Goal: Contribute content: Contribute content

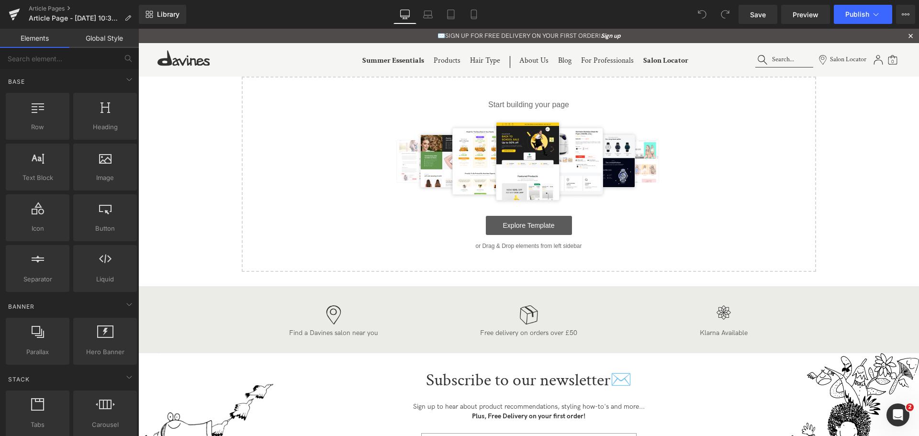
click at [549, 230] on link "Explore Template" at bounding box center [529, 225] width 86 height 19
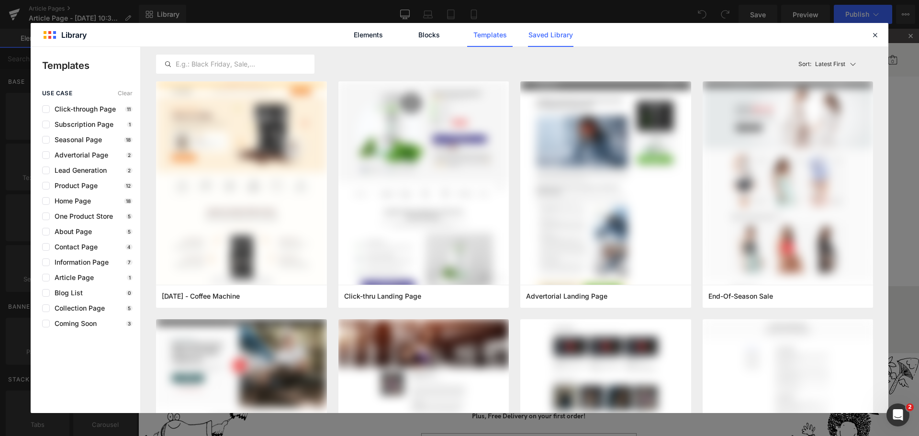
click at [0, 0] on link "Saved Library" at bounding box center [0, 0] width 0 height 0
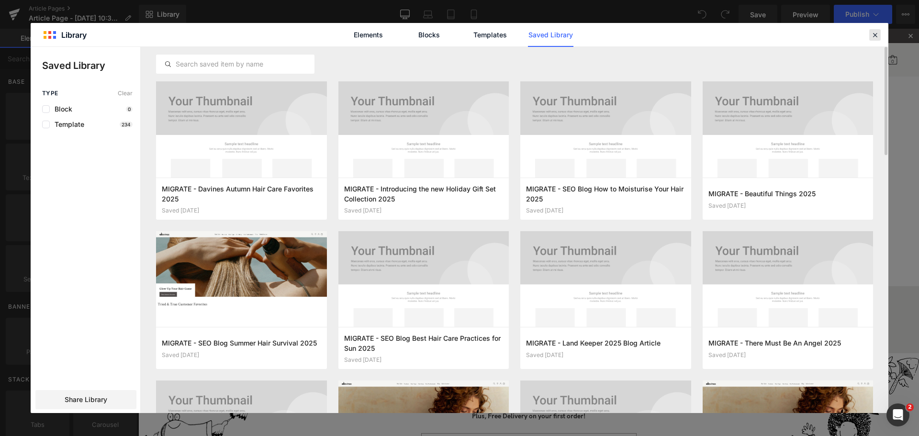
click at [872, 36] on icon at bounding box center [875, 35] width 9 height 9
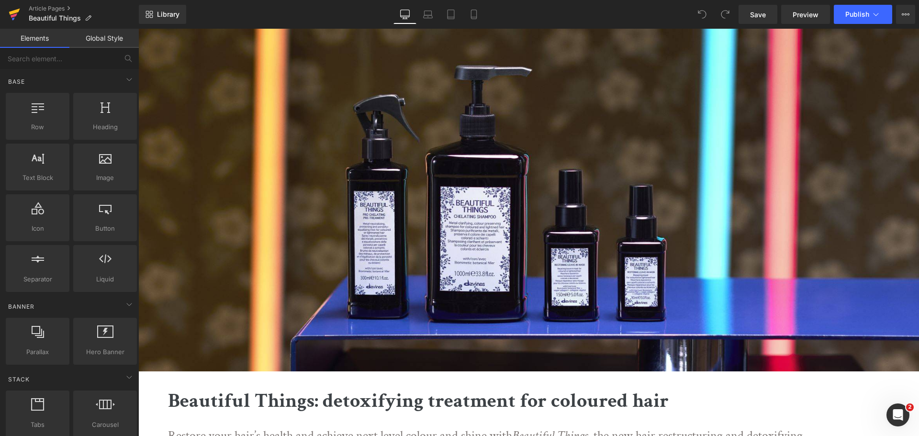
click at [17, 14] on icon at bounding box center [14, 15] width 7 height 4
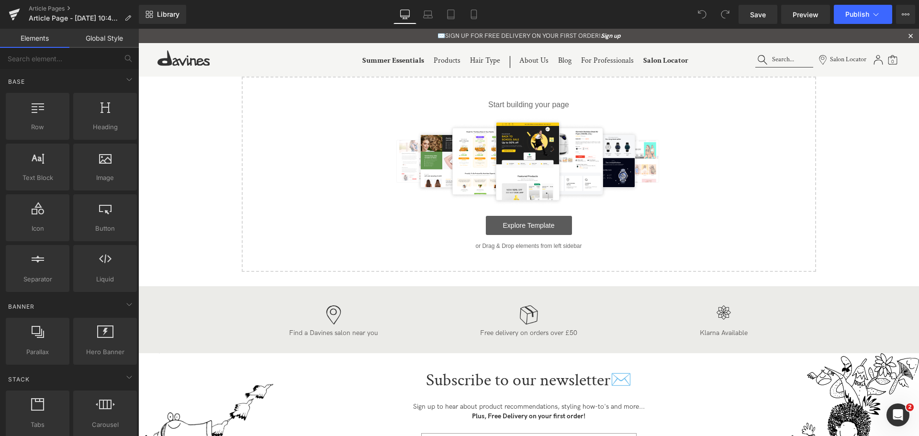
click at [556, 219] on link "Explore Template" at bounding box center [529, 225] width 86 height 19
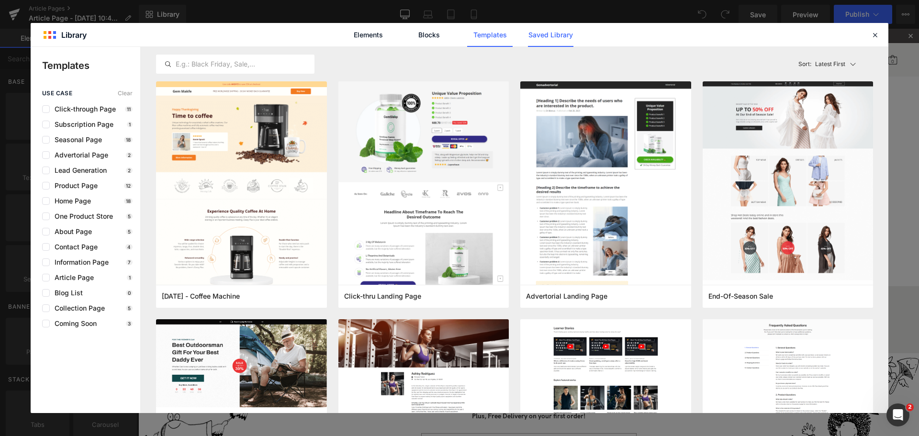
click at [547, 31] on link "Saved Library" at bounding box center [550, 35] width 45 height 24
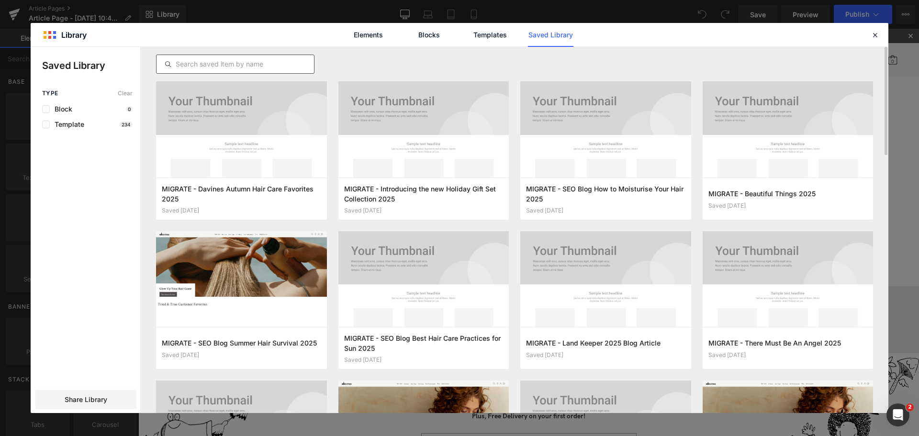
click at [256, 60] on input "text" at bounding box center [235, 63] width 157 height 11
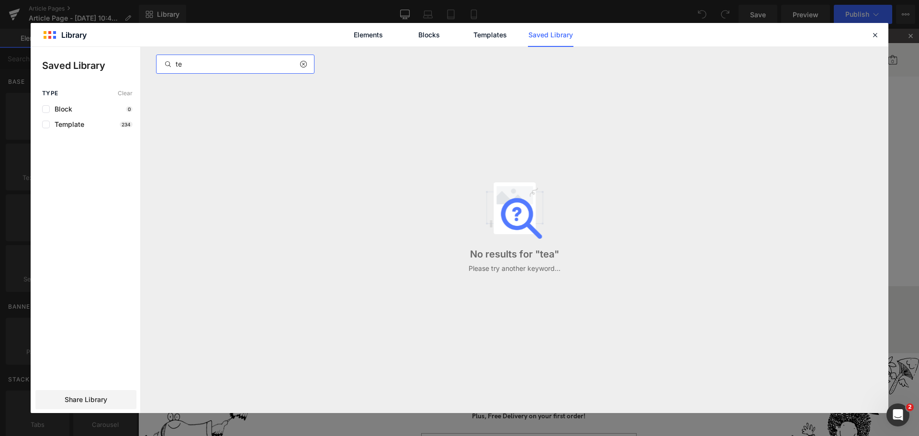
type input "t"
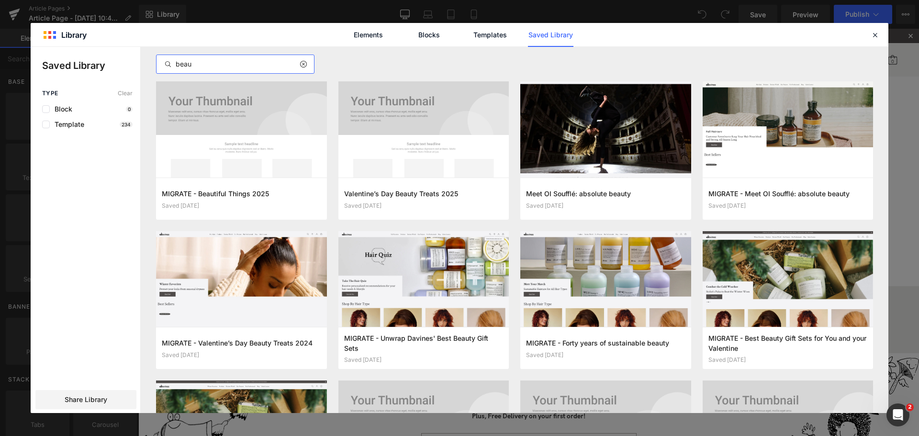
type input "beau"
click at [874, 38] on icon at bounding box center [875, 35] width 9 height 9
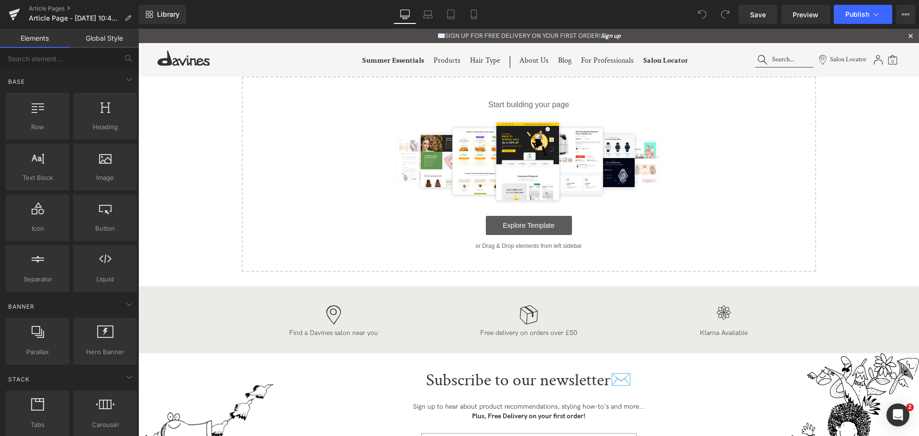
click at [524, 227] on link "Explore Template" at bounding box center [529, 225] width 86 height 19
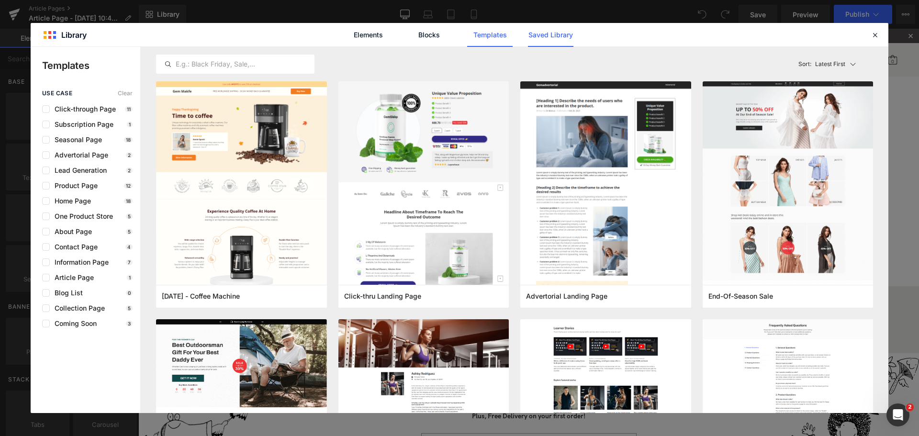
click at [0, 0] on link "Saved Library" at bounding box center [0, 0] width 0 height 0
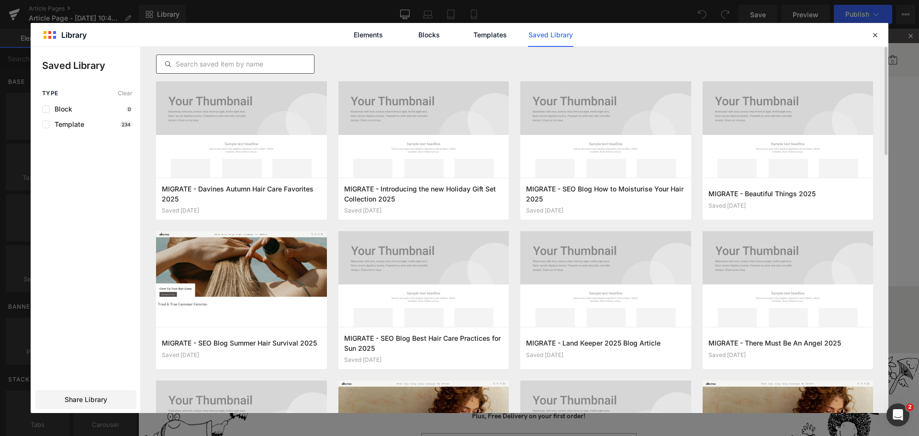
click at [258, 64] on input "text" at bounding box center [235, 63] width 157 height 11
paste input "How to restore and repair colour 2025"
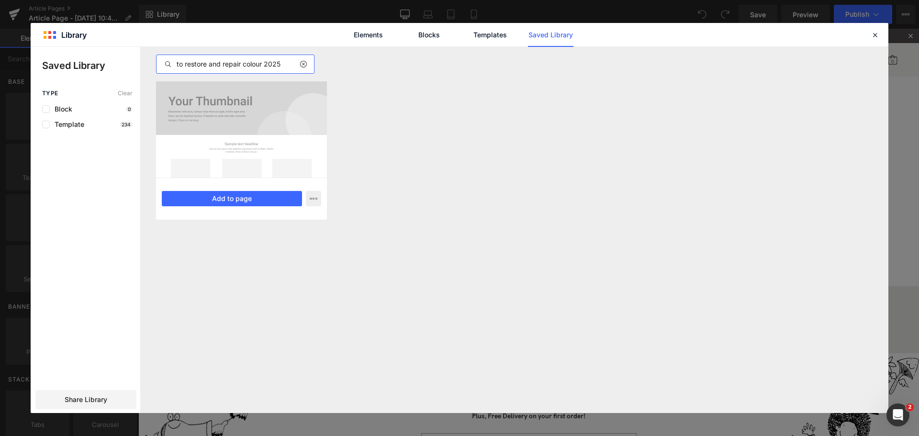
type input "How to restore and repair colour 2025"
click at [264, 131] on div at bounding box center [241, 129] width 171 height 96
click at [247, 195] on button "Add to page" at bounding box center [232, 198] width 140 height 15
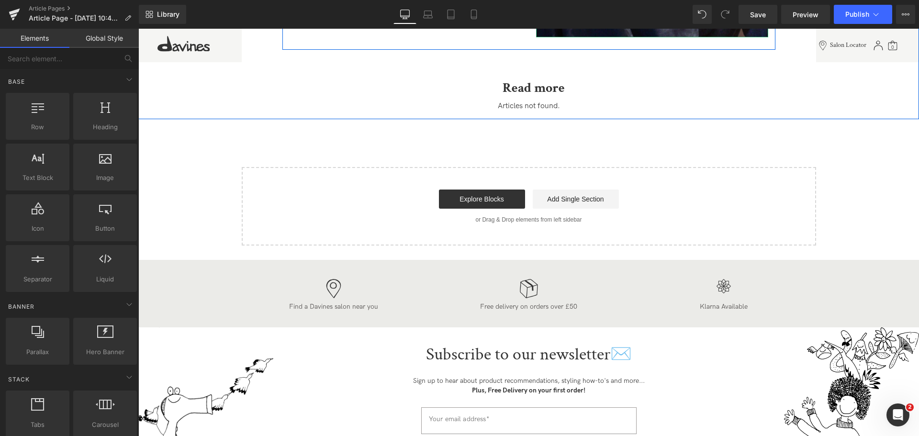
scroll to position [1962, 0]
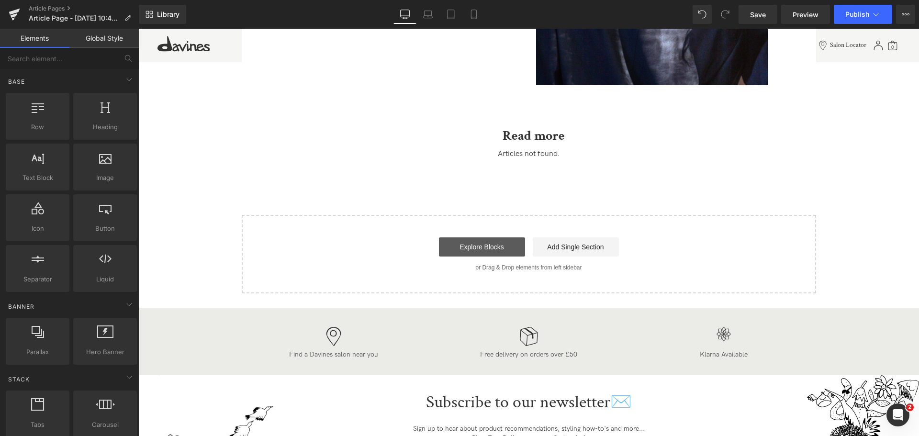
click at [498, 245] on link "Explore Blocks" at bounding box center [482, 246] width 86 height 19
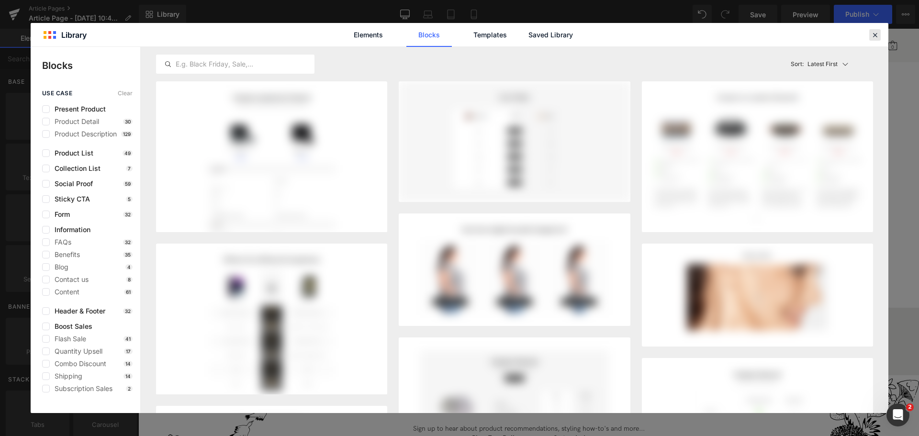
click at [877, 32] on icon at bounding box center [875, 35] width 9 height 9
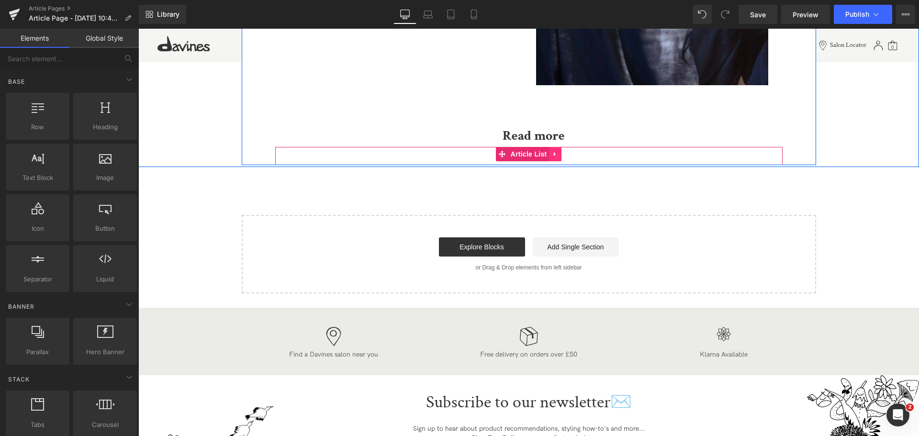
click at [555, 153] on icon at bounding box center [555, 153] width 7 height 7
click at [499, 153] on link "Article List" at bounding box center [504, 154] width 54 height 14
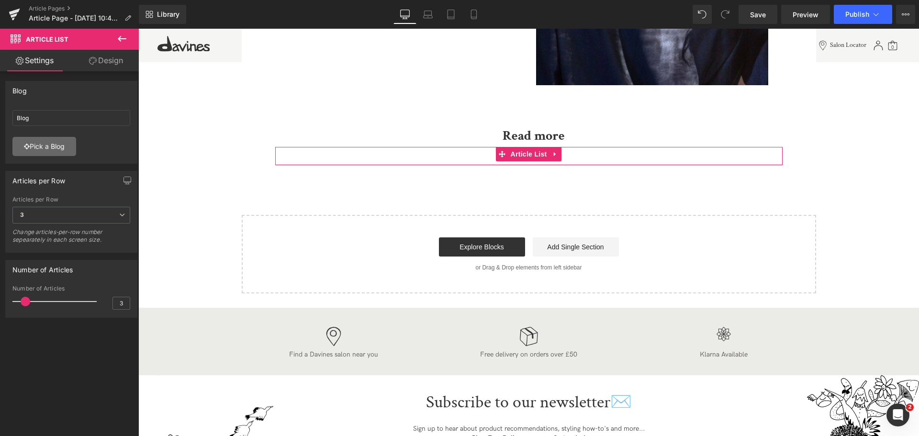
click at [63, 145] on link "Pick a Blog" at bounding box center [44, 146] width 64 height 19
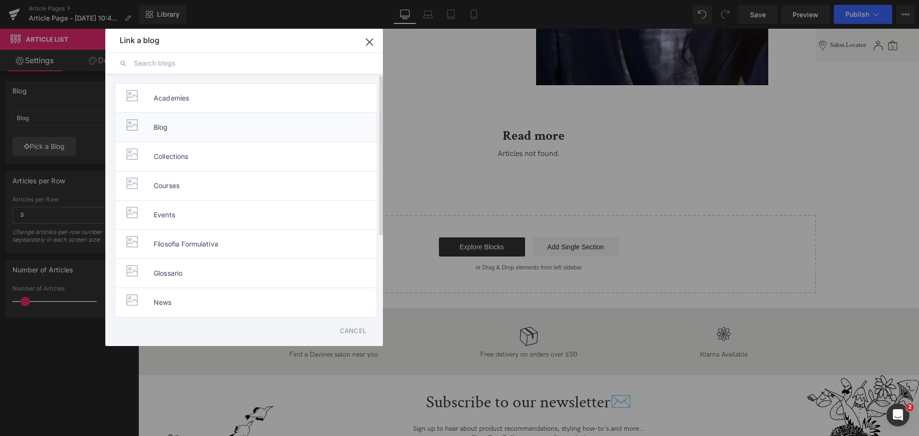
click at [231, 127] on li "Blog" at bounding box center [246, 126] width 262 height 29
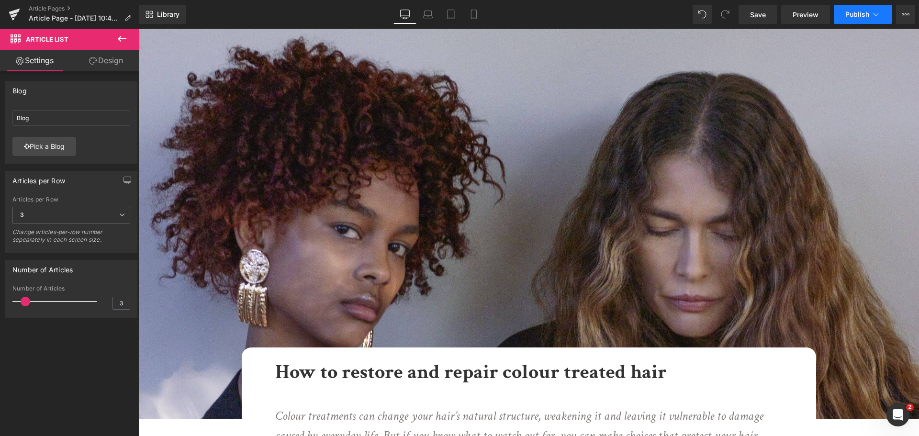
click at [856, 11] on span "Publish" at bounding box center [857, 15] width 24 height 8
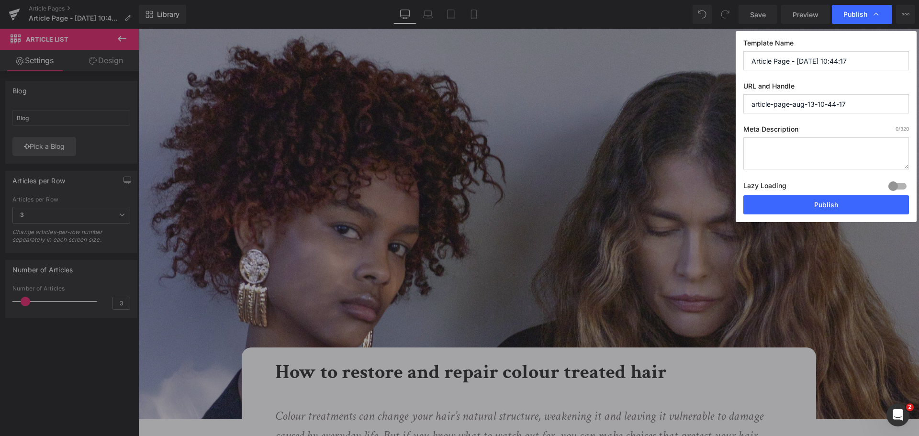
drag, startPoint x: 751, startPoint y: 61, endPoint x: 627, endPoint y: 56, distance: 123.6
click at [654, 58] on div "Publish Template Name Article Page - [DATE] 10:44:17 URL and Handle article-pag…" at bounding box center [459, 218] width 919 height 436
type input "h"
type input "H"
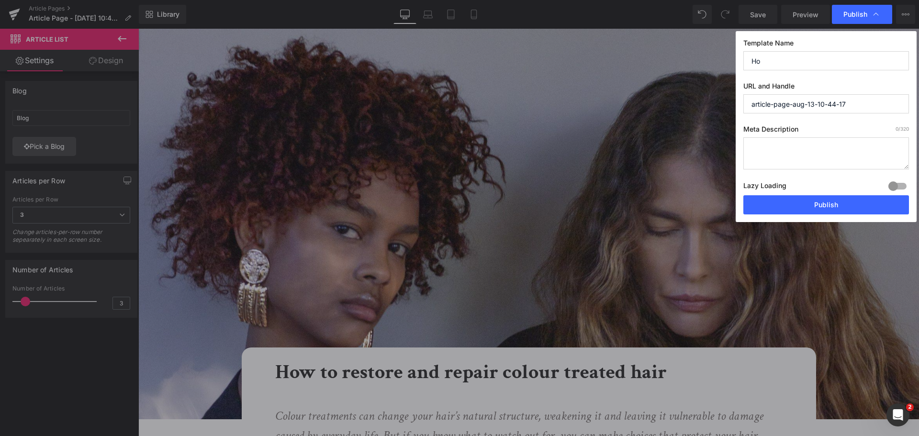
type input "H"
type input "How to restore and repair colour treated hair"
drag, startPoint x: 864, startPoint y: 107, endPoint x: 638, endPoint y: 122, distance: 226.4
click at [653, 120] on div "Publish Template Name How to restore and repair colour treated hair URL and Han…" at bounding box center [459, 218] width 919 height 436
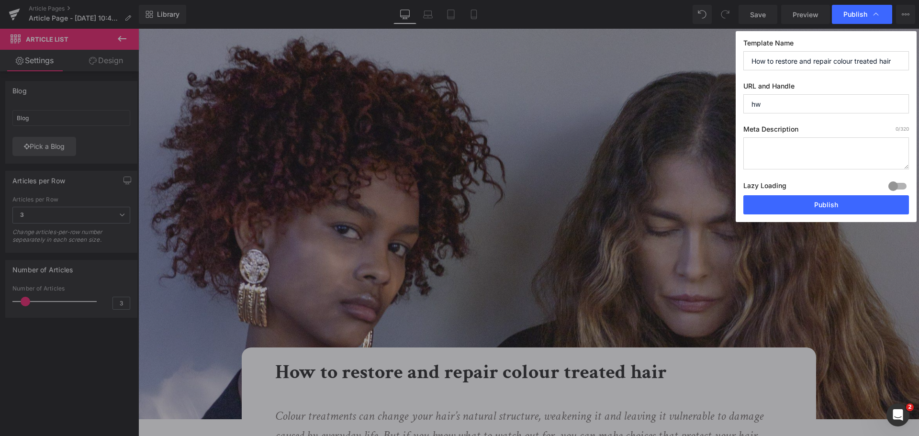
type input "h"
type input "how-to-restore-repair-coloured-treated-hair"
click at [844, 206] on button "Publish" at bounding box center [826, 204] width 166 height 19
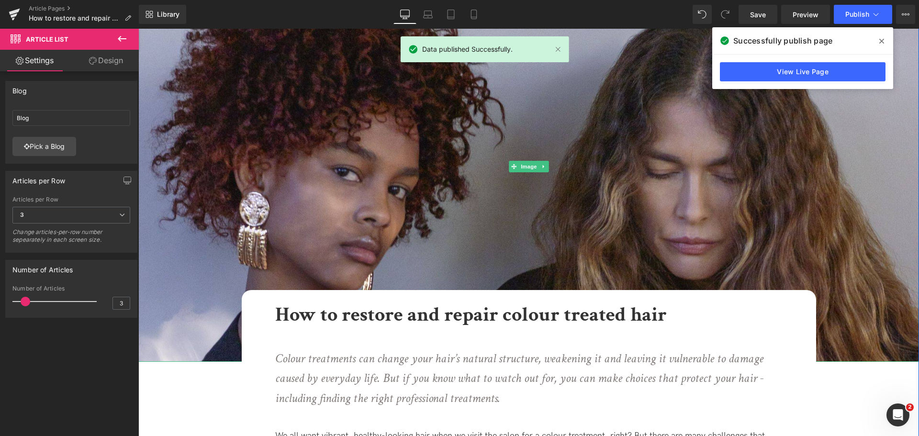
scroll to position [191, 0]
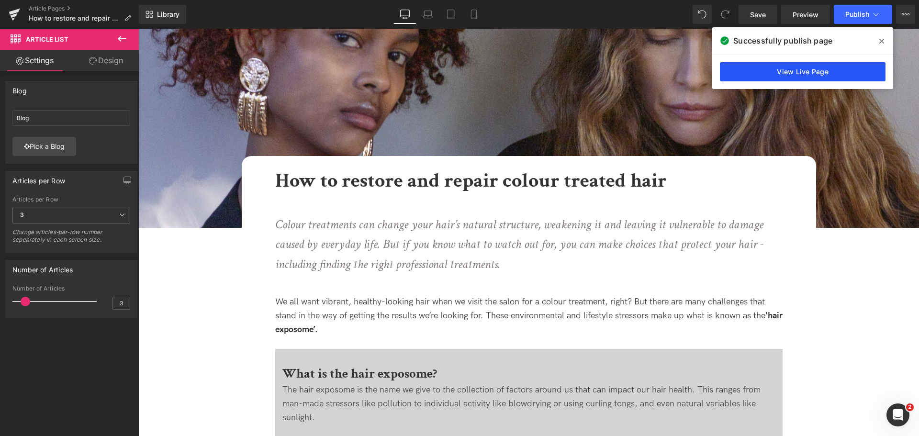
click at [835, 67] on link "View Live Page" at bounding box center [803, 71] width 166 height 19
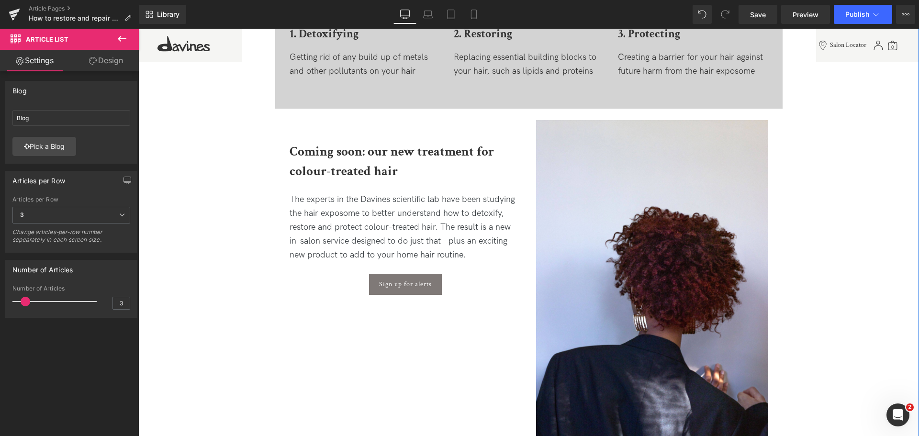
scroll to position [1675, 0]
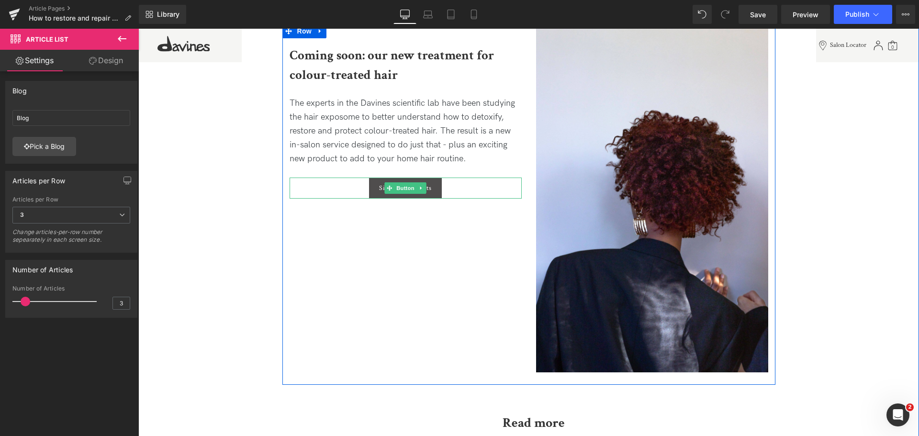
click at [409, 179] on div "Sign up for alerts Button" at bounding box center [406, 188] width 232 height 21
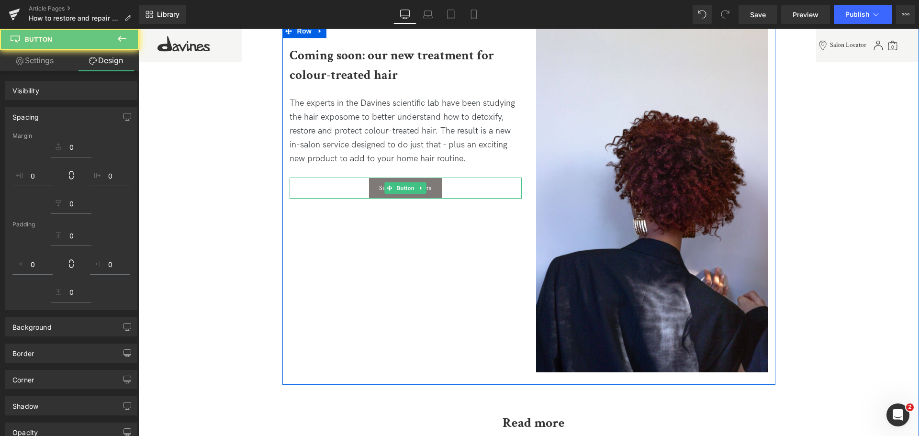
click at [360, 189] on div "Sign up for alerts" at bounding box center [406, 188] width 232 height 21
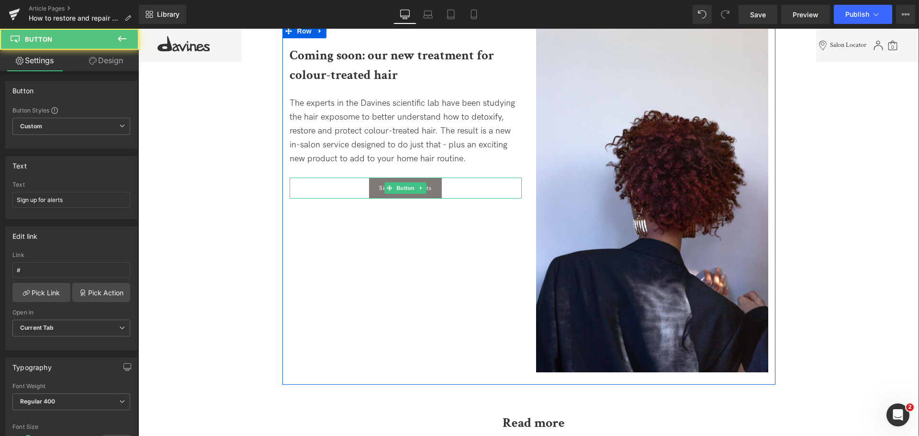
click at [359, 189] on div "Sign up for alerts" at bounding box center [406, 188] width 232 height 21
click at [435, 193] on link "Sign up for alerts" at bounding box center [405, 188] width 73 height 21
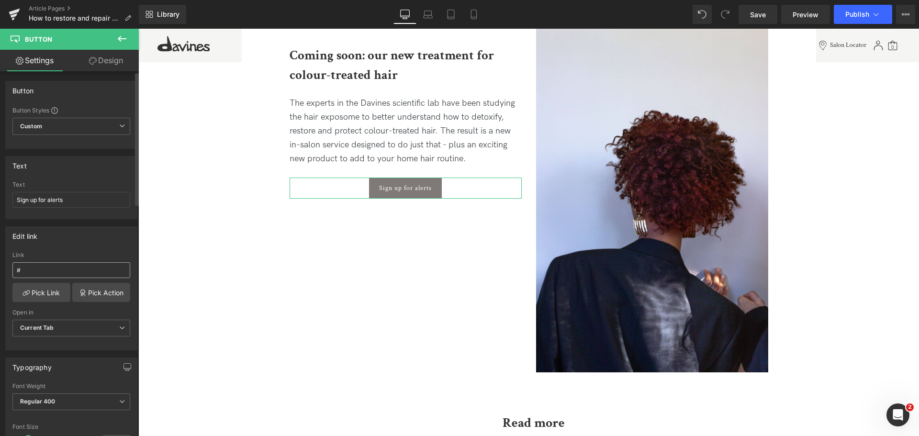
drag, startPoint x: 67, startPoint y: 280, endPoint x: 63, endPoint y: 271, distance: 9.9
click at [66, 279] on div "Link #" at bounding box center [71, 267] width 118 height 31
click at [61, 267] on input "#" at bounding box center [71, 270] width 118 height 16
paste input "/pages/newsletter-subscription"
type input "/pages/newsletter-subscription"
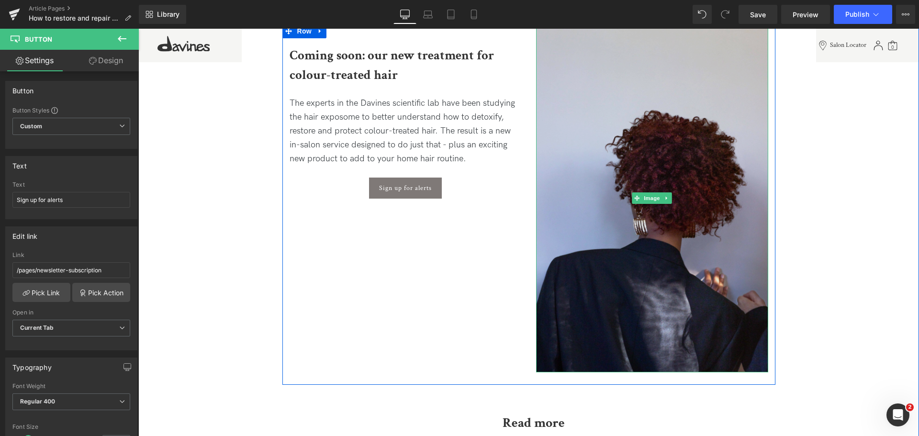
click at [658, 211] on img at bounding box center [652, 198] width 232 height 348
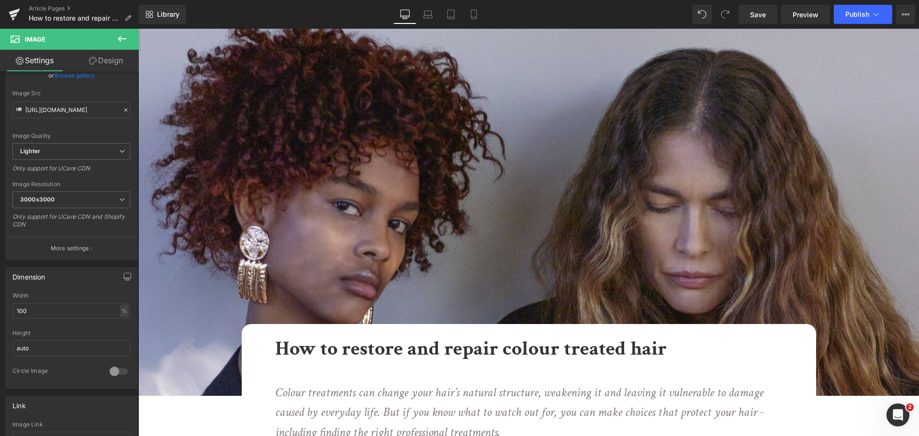
scroll to position [0, 0]
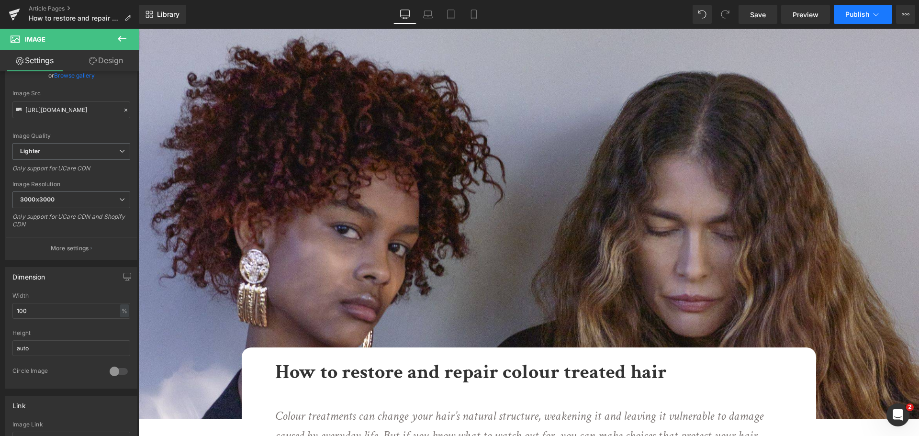
click at [872, 9] on button "Publish" at bounding box center [863, 14] width 58 height 19
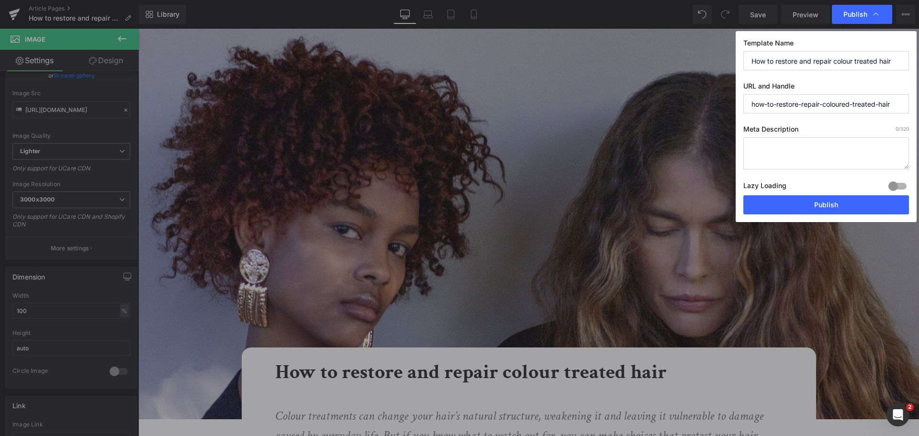
click at [820, 149] on textarea at bounding box center [826, 153] width 166 height 32
paste textarea ""Learn how to restore and protect colour-treated hair from damage caused by pol…"
drag, startPoint x: 749, startPoint y: 148, endPoint x: 775, endPoint y: 148, distance: 26.3
click at [749, 148] on textarea ""Learn how to restore and protect colour-treated hair from damage caused by pol…" at bounding box center [826, 153] width 166 height 32
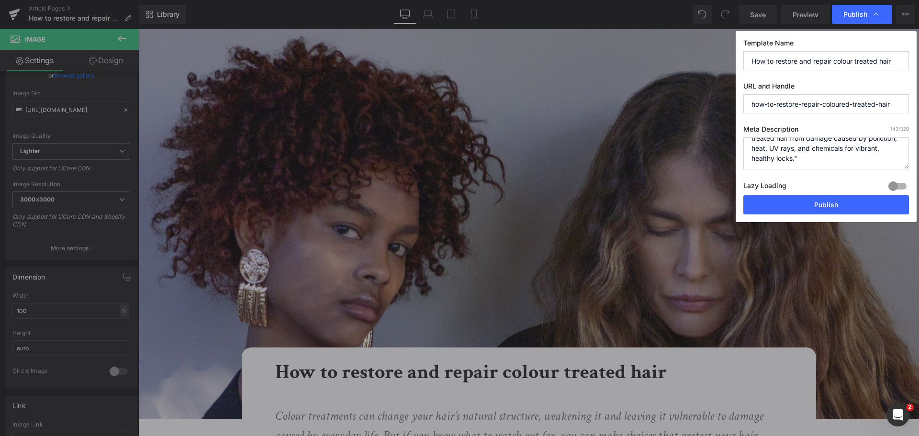
click at [836, 159] on textarea "Learn how to restore and protect colour-treated hair from damage caused by poll…" at bounding box center [826, 153] width 166 height 32
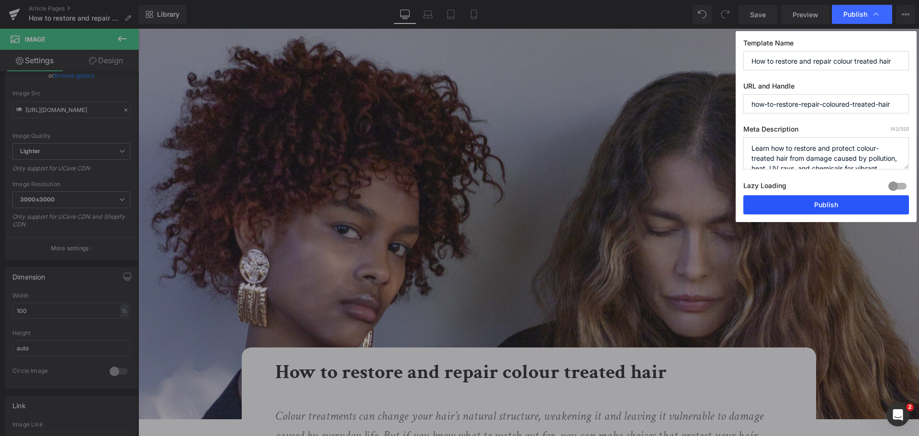
type textarea "Learn how to restore and protect colour-treated hair from damage caused by poll…"
click at [868, 204] on button "Publish" at bounding box center [826, 204] width 166 height 19
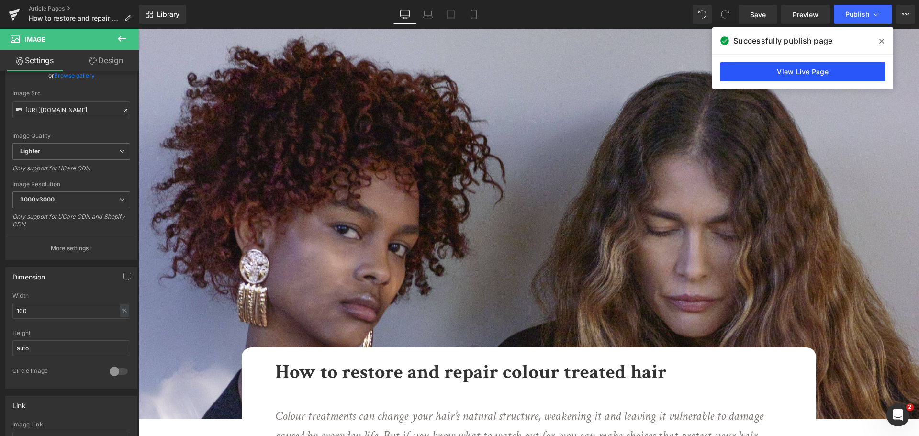
click at [754, 78] on link "View Live Page" at bounding box center [803, 71] width 166 height 19
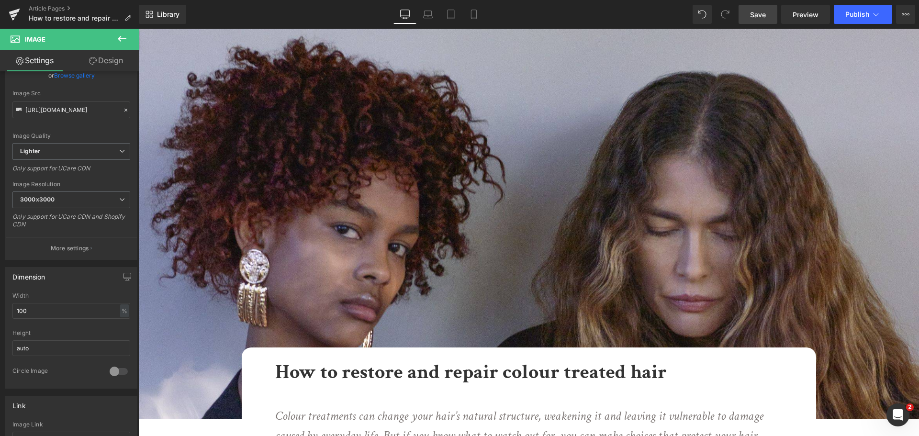
click at [766, 15] on span "Save" at bounding box center [758, 15] width 16 height 10
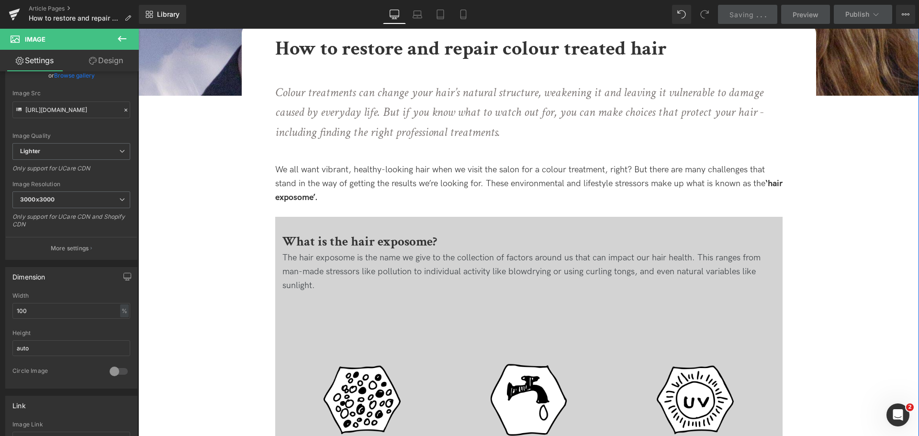
scroll to position [479, 0]
